Goal: Transaction & Acquisition: Purchase product/service

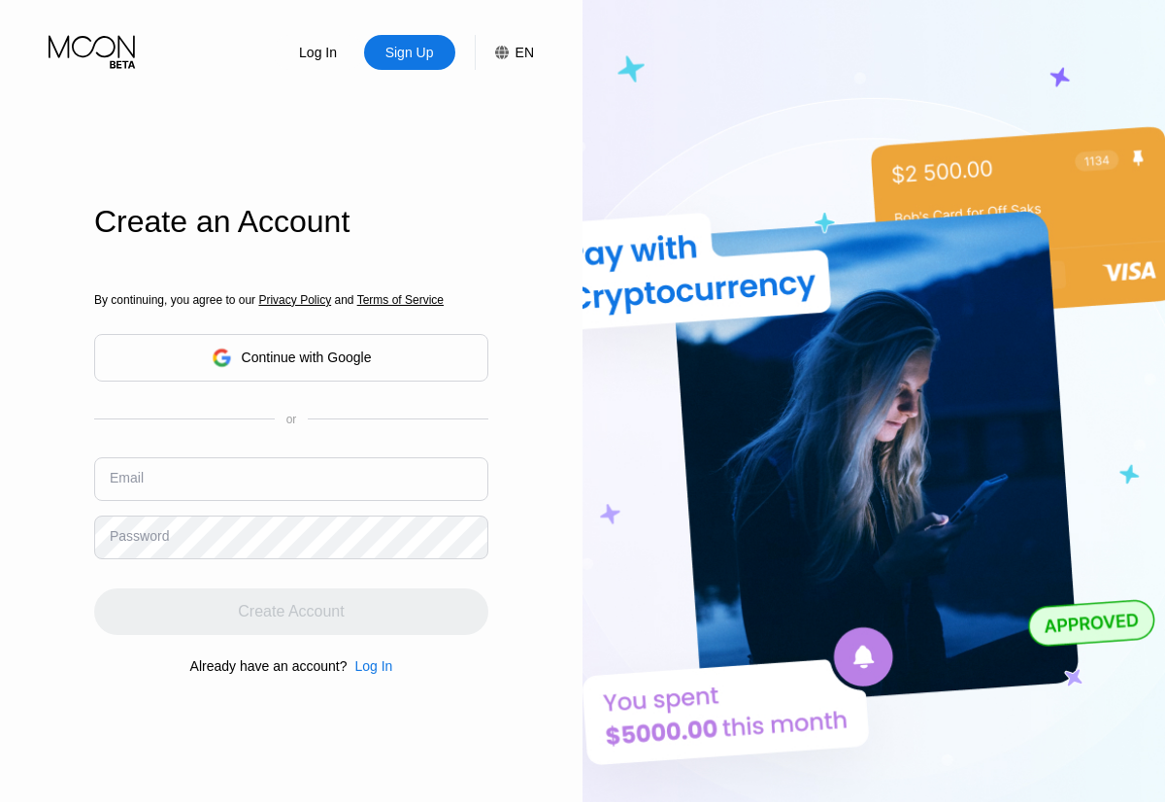
click at [291, 457] on input "text" at bounding box center [291, 479] width 394 height 44
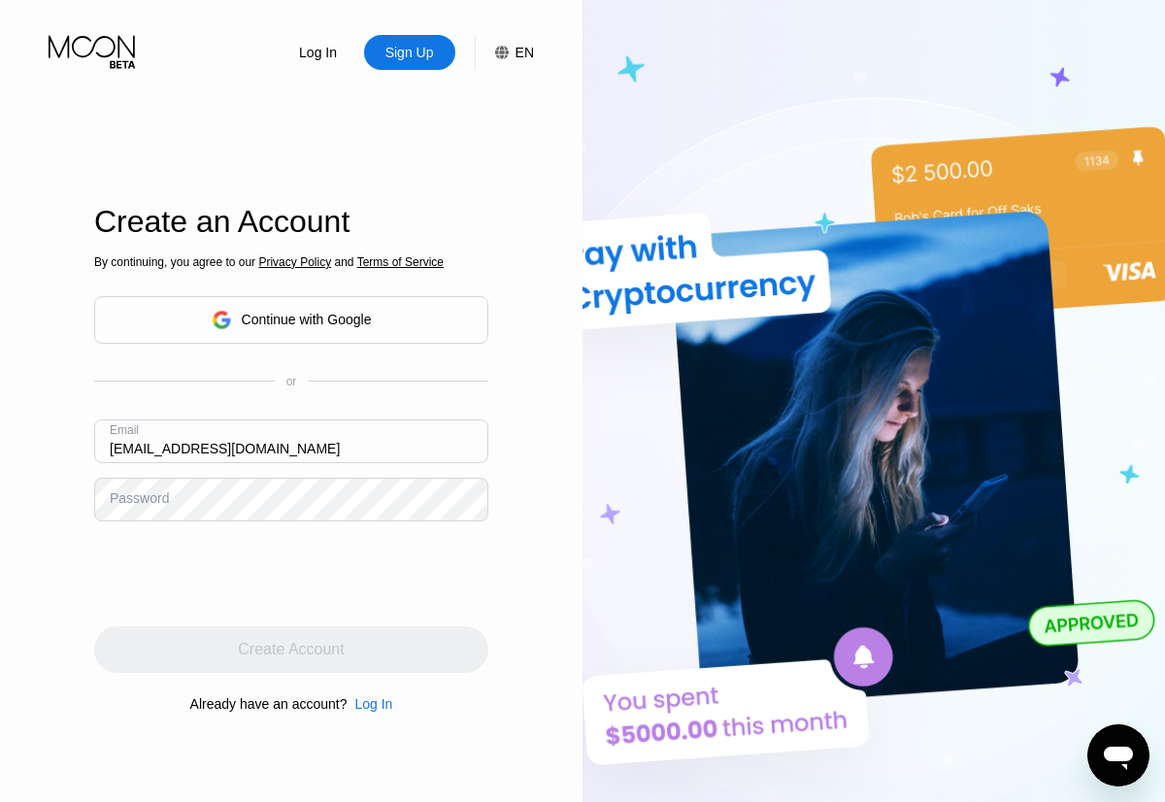
type input "[EMAIL_ADDRESS][DOMAIN_NAME]"
click at [291, 650] on div "Create Account" at bounding box center [291, 649] width 106 height 19
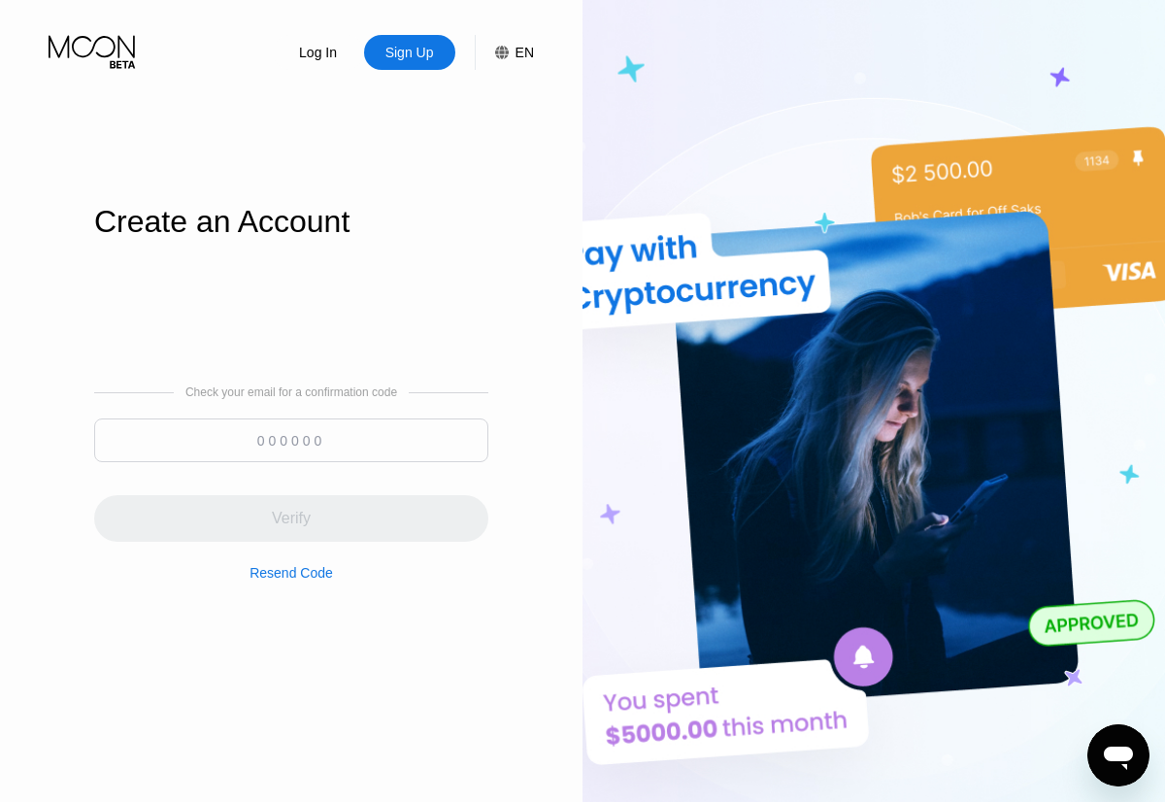
click at [291, 440] on input at bounding box center [291, 441] width 394 height 44
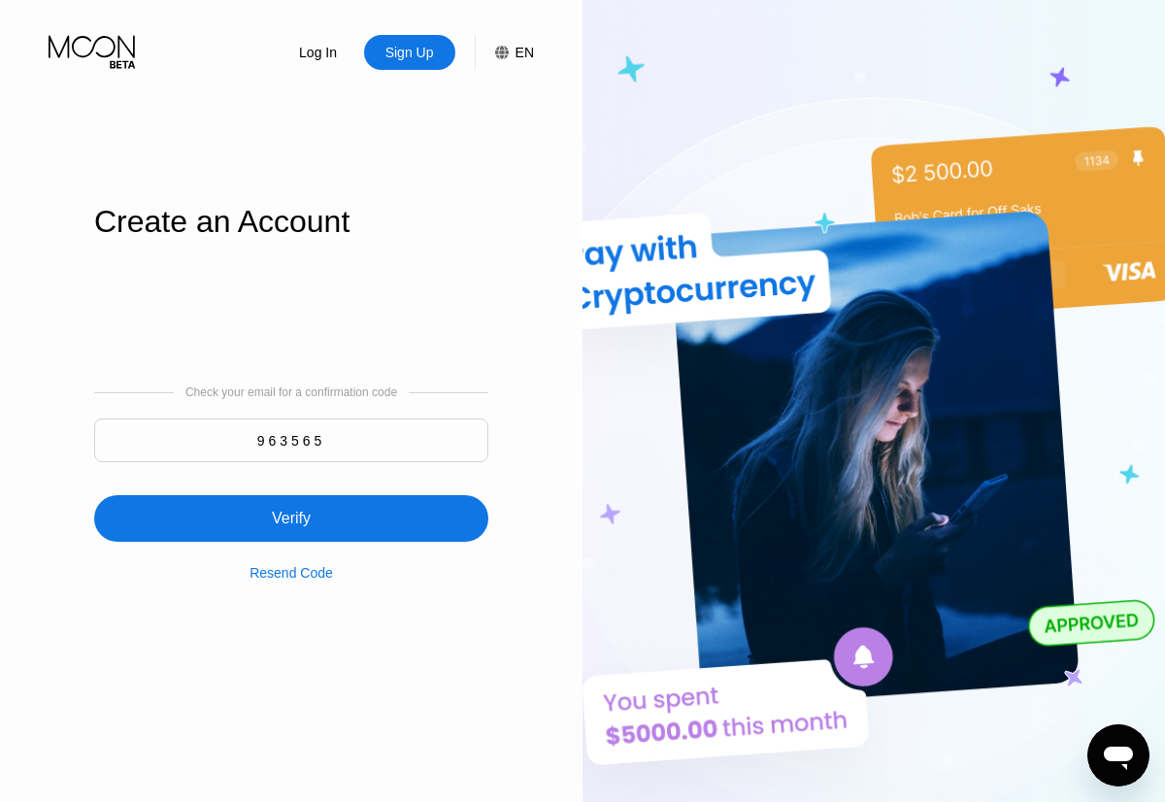
type input "963565"
click at [291, 507] on div "Verify" at bounding box center [291, 518] width 394 height 47
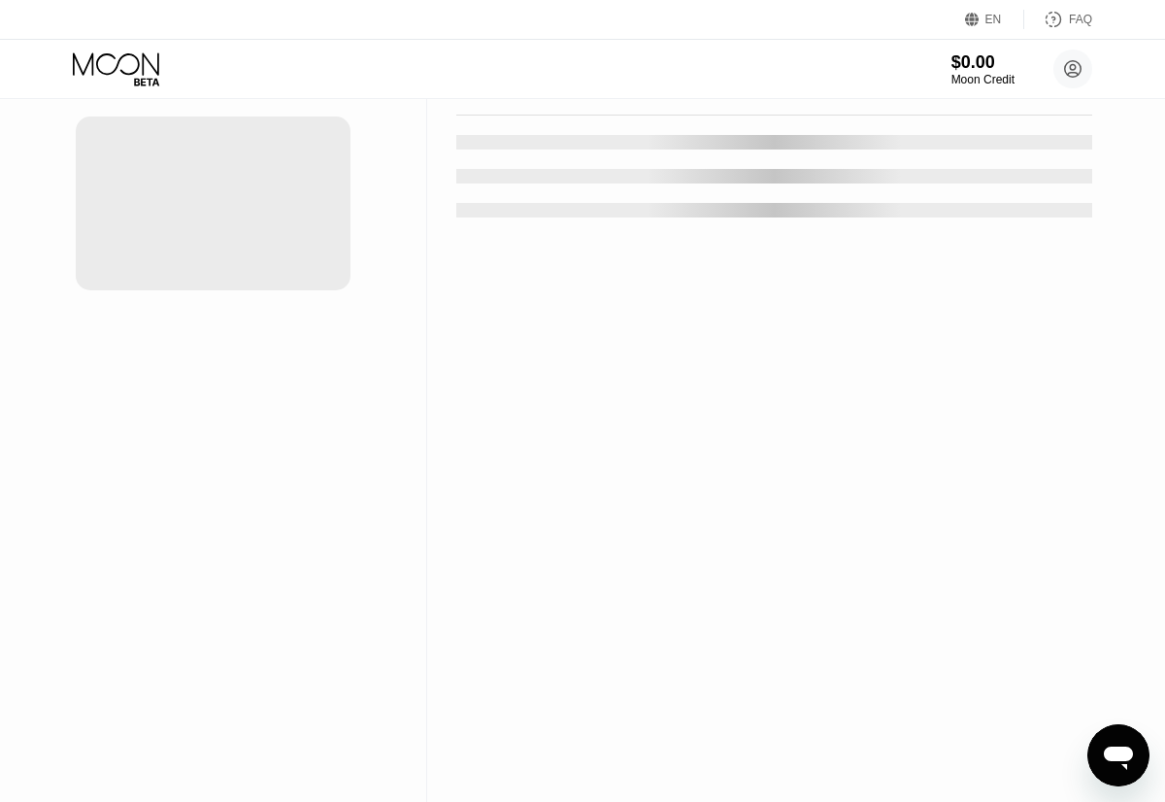
click at [293, 48] on div "New Card" at bounding box center [303, 39] width 60 height 17
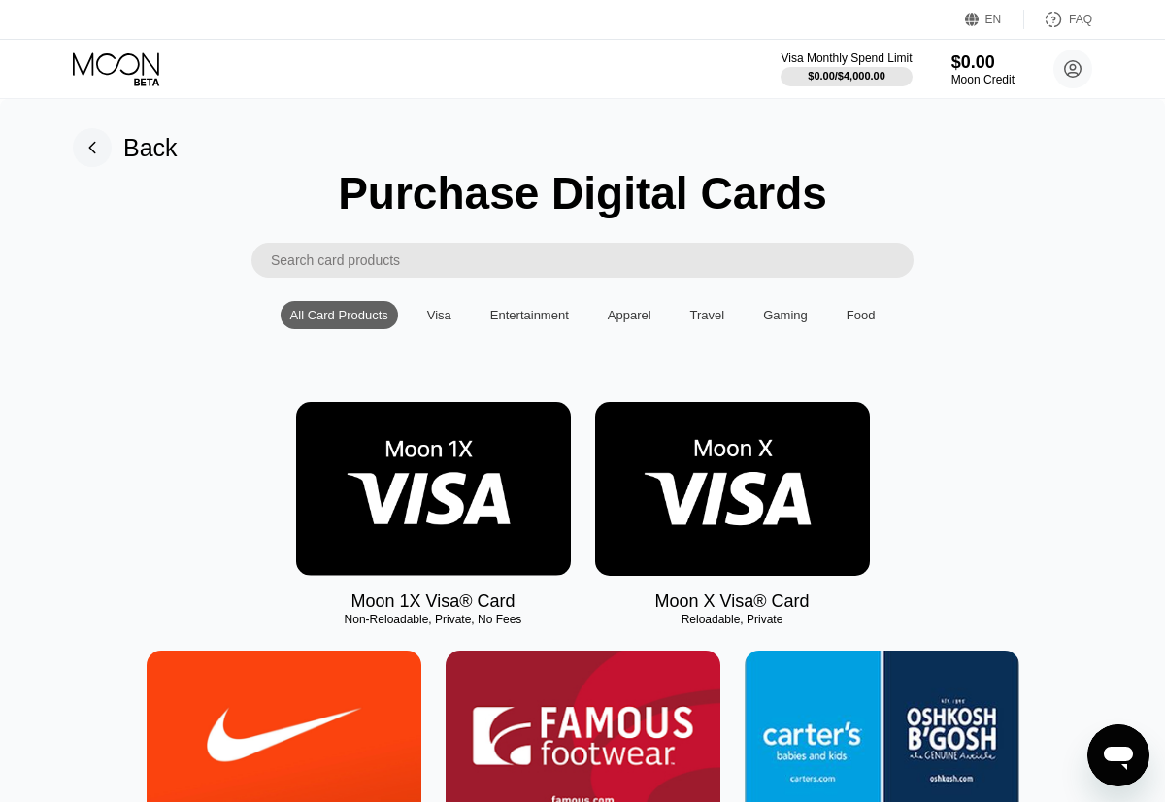
click at [433, 489] on img at bounding box center [433, 489] width 275 height 174
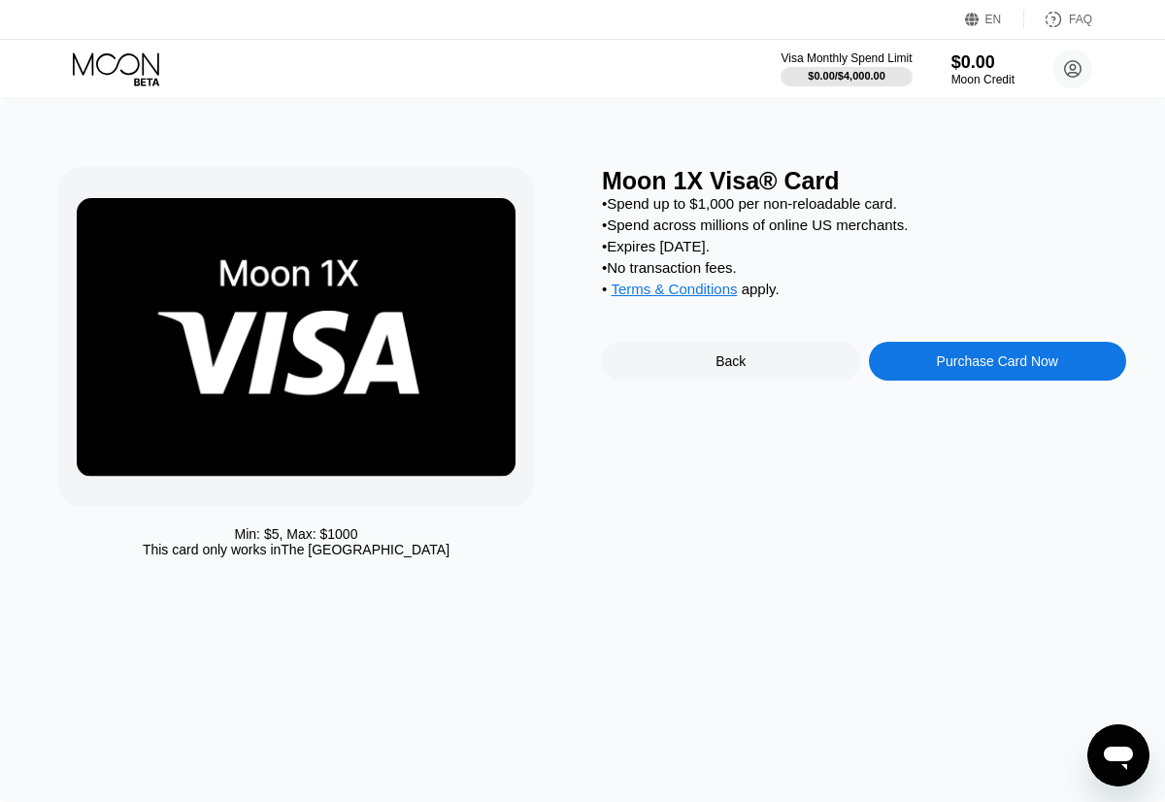
click at [997, 364] on div "Purchase Card Now" at bounding box center [997, 361] width 121 height 16
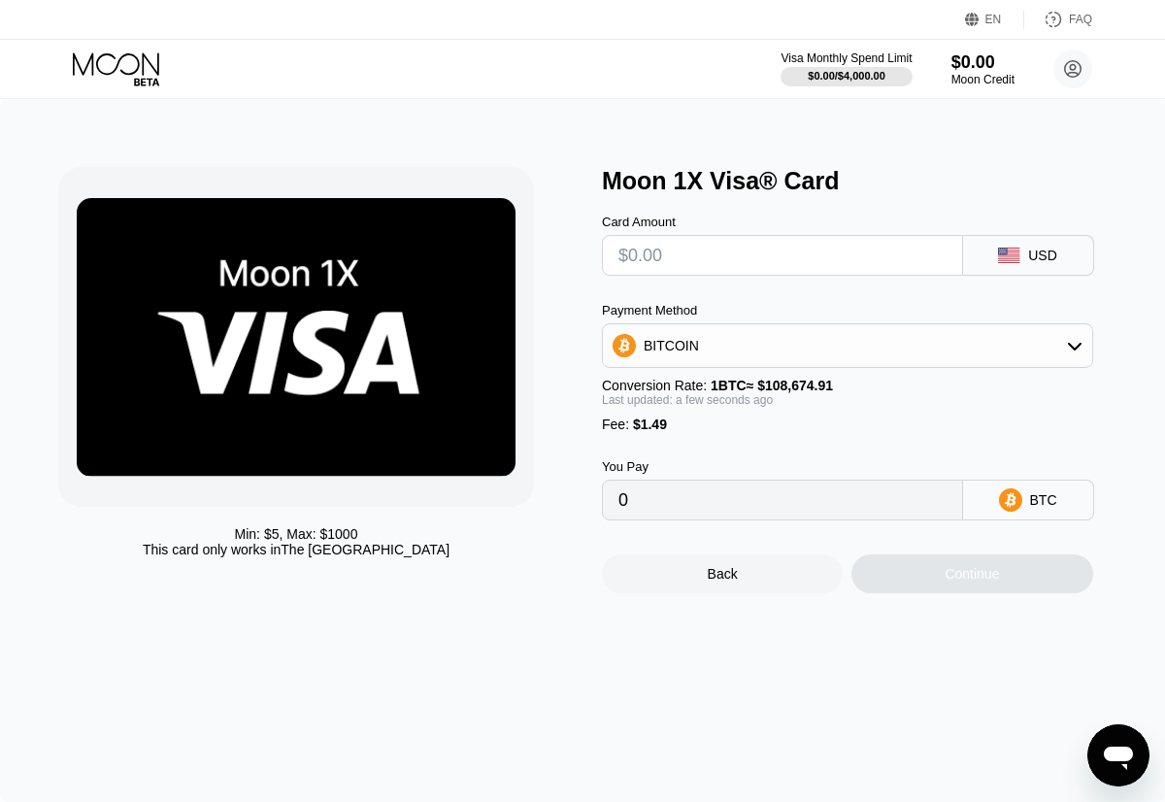
type input "$5"
type input "0.00005972"
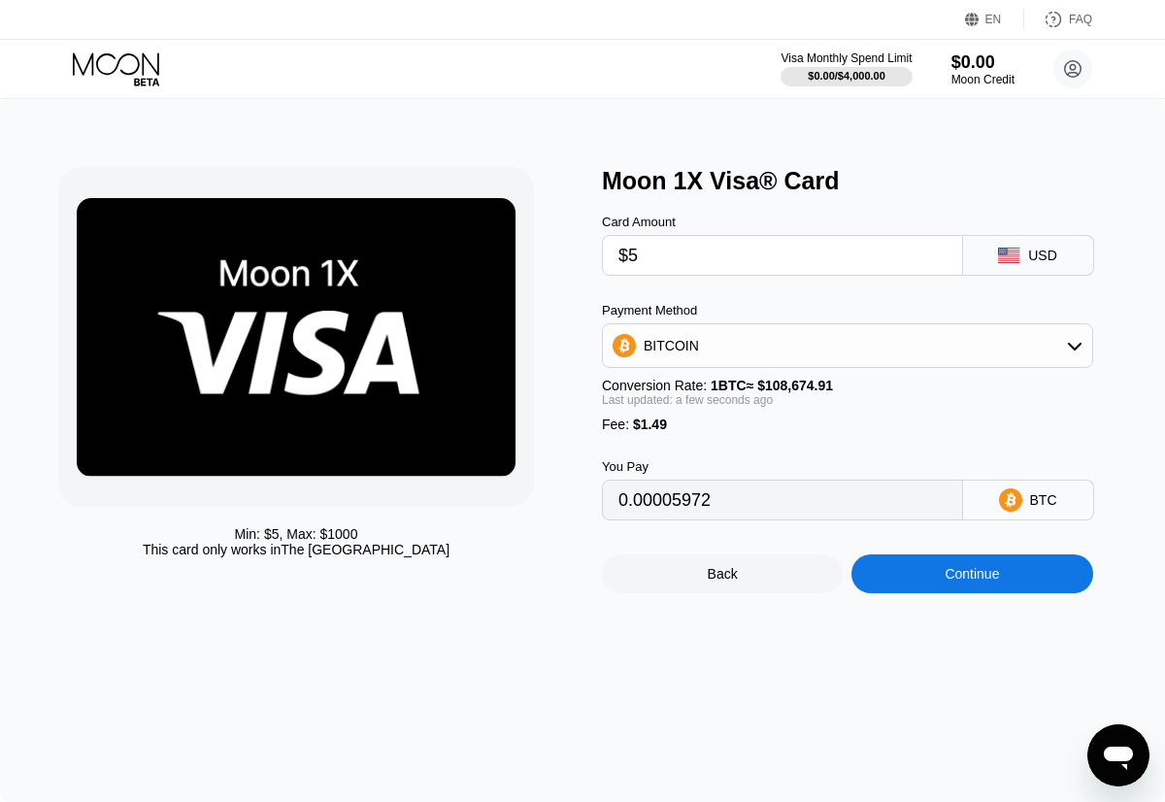
type input "$55"
type input "0.00051981"
type input "$55"
click at [972, 575] on div "Continue" at bounding box center [972, 574] width 54 height 16
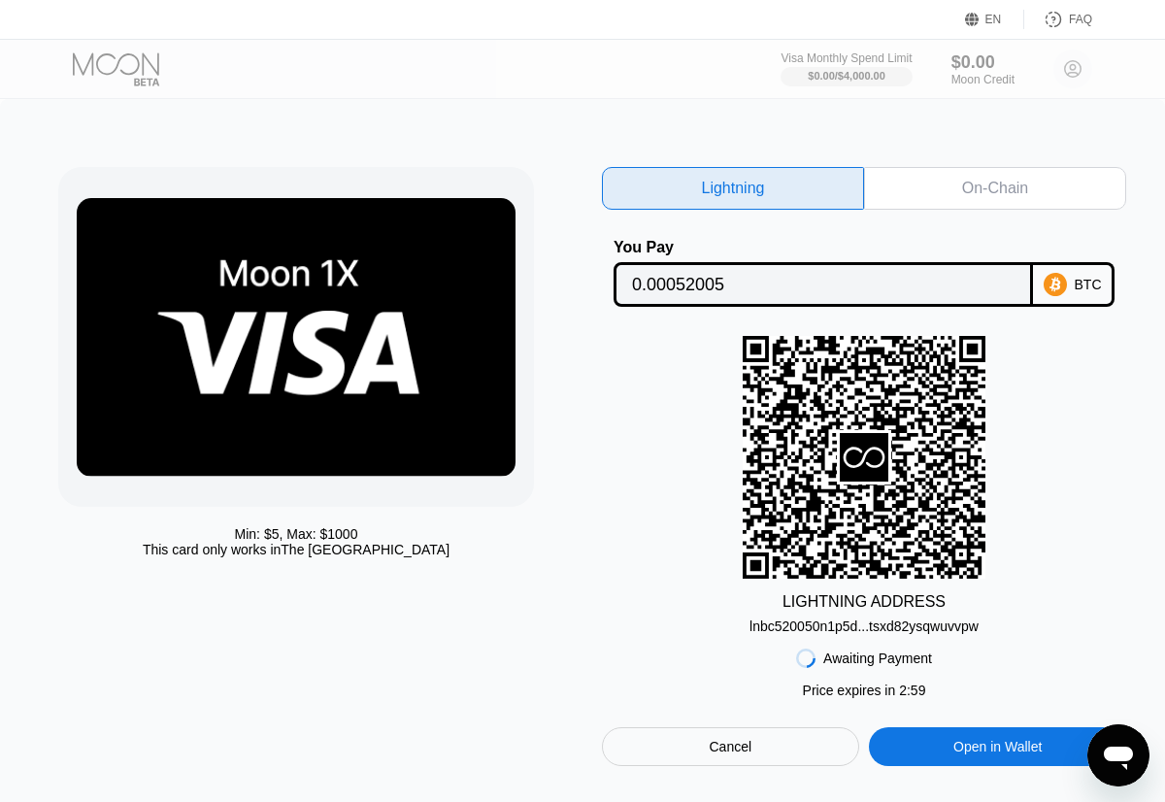
click at [995, 188] on div "On-Chain" at bounding box center [995, 188] width 66 height 19
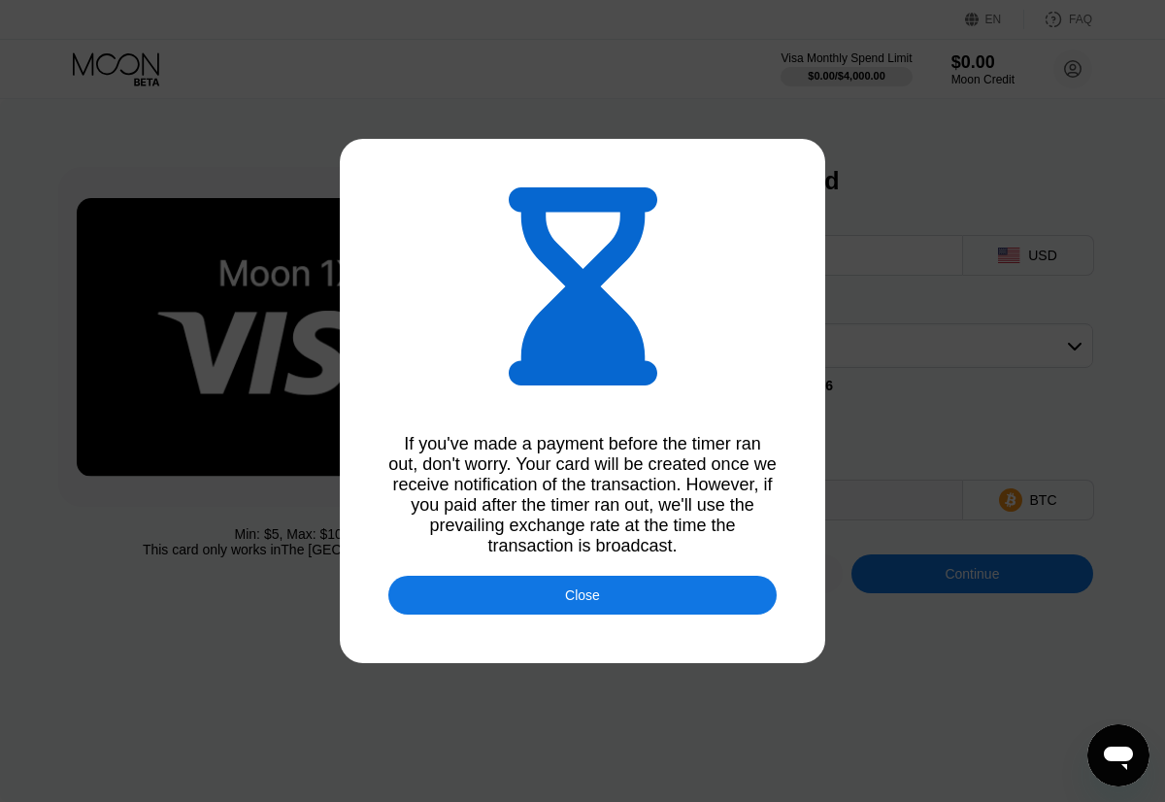
type input "0.00051990"
